Goal: Task Accomplishment & Management: Use online tool/utility

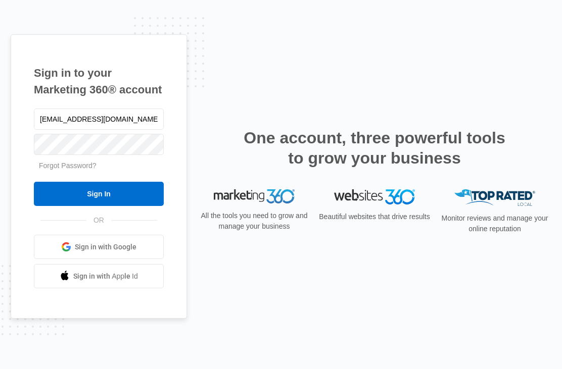
type input "[EMAIL_ADDRESS][DOMAIN_NAME]"
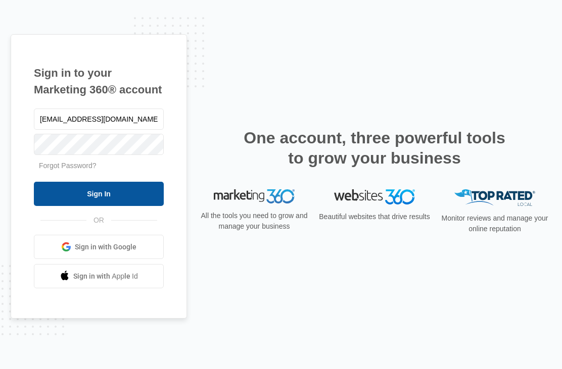
click at [131, 206] on input "Sign In" at bounding box center [99, 194] width 130 height 24
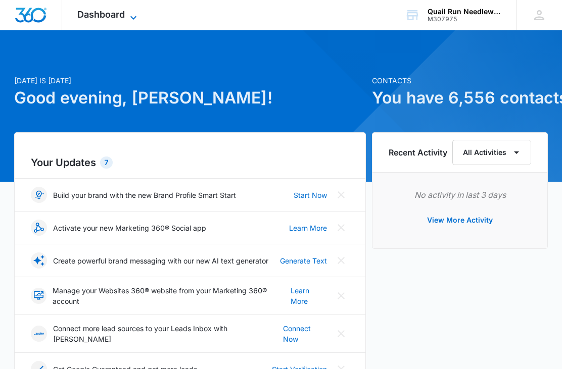
click at [134, 20] on icon at bounding box center [133, 18] width 12 height 12
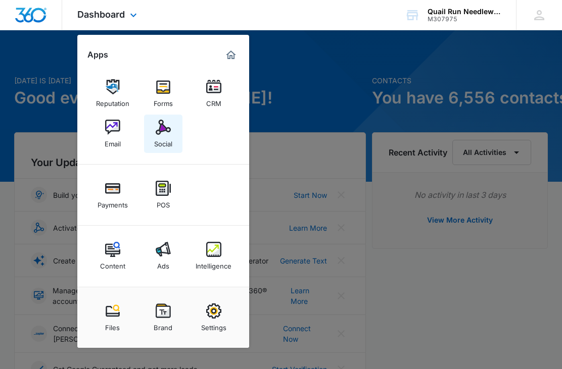
click at [163, 134] on img at bounding box center [163, 127] width 15 height 15
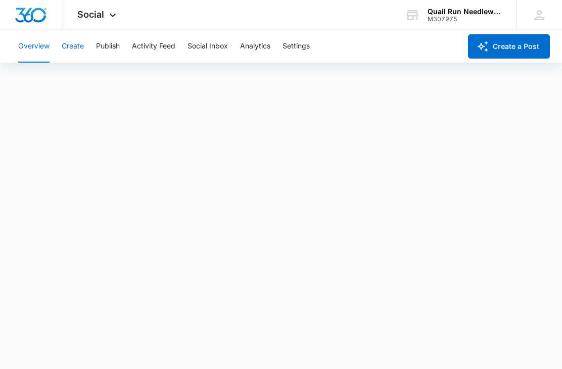
click at [69, 49] on button "Create" at bounding box center [73, 46] width 22 height 32
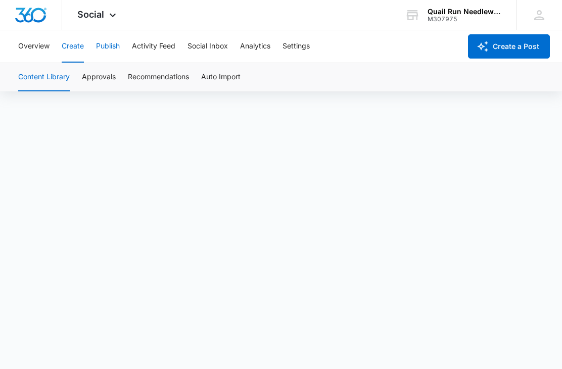
click at [100, 44] on button "Publish" at bounding box center [108, 46] width 24 height 32
